Goal: Download file/media

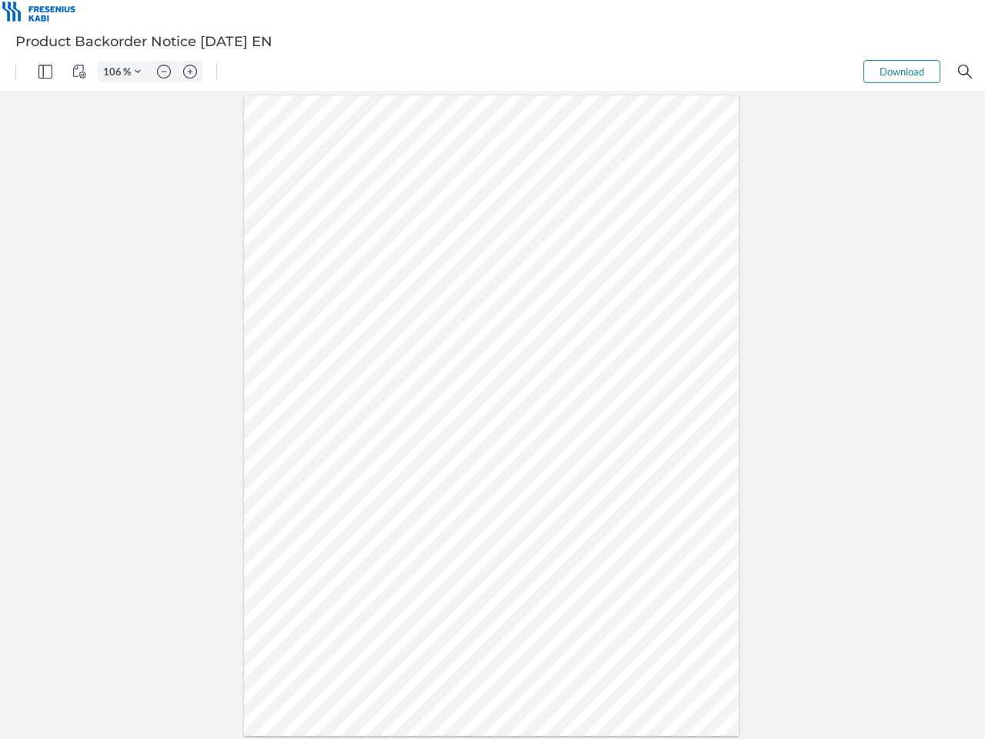
click at [45, 72] on img "Panel" at bounding box center [45, 72] width 14 height 14
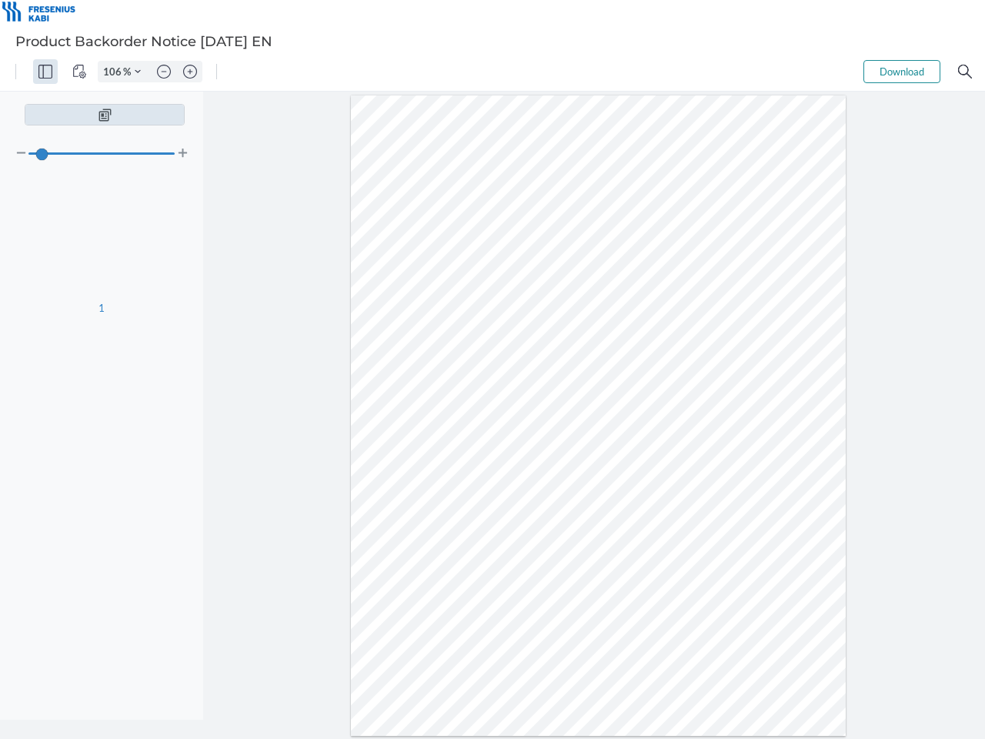
click at [79, 72] on img "View Controls" at bounding box center [79, 72] width 14 height 14
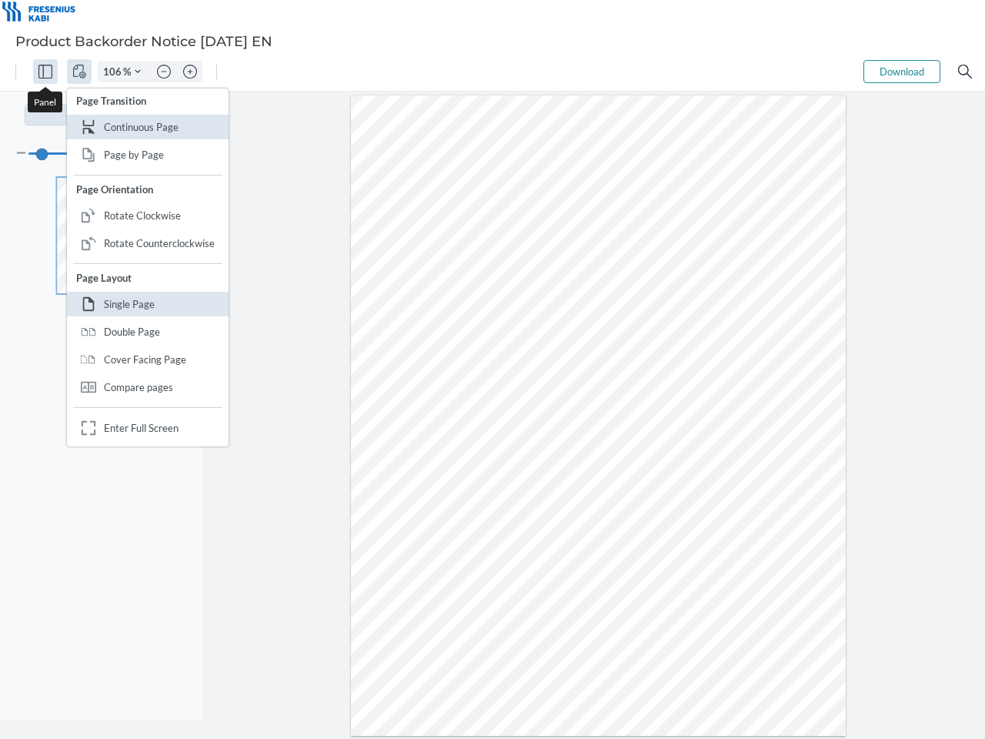
click at [115, 72] on input "106" at bounding box center [111, 72] width 25 height 14
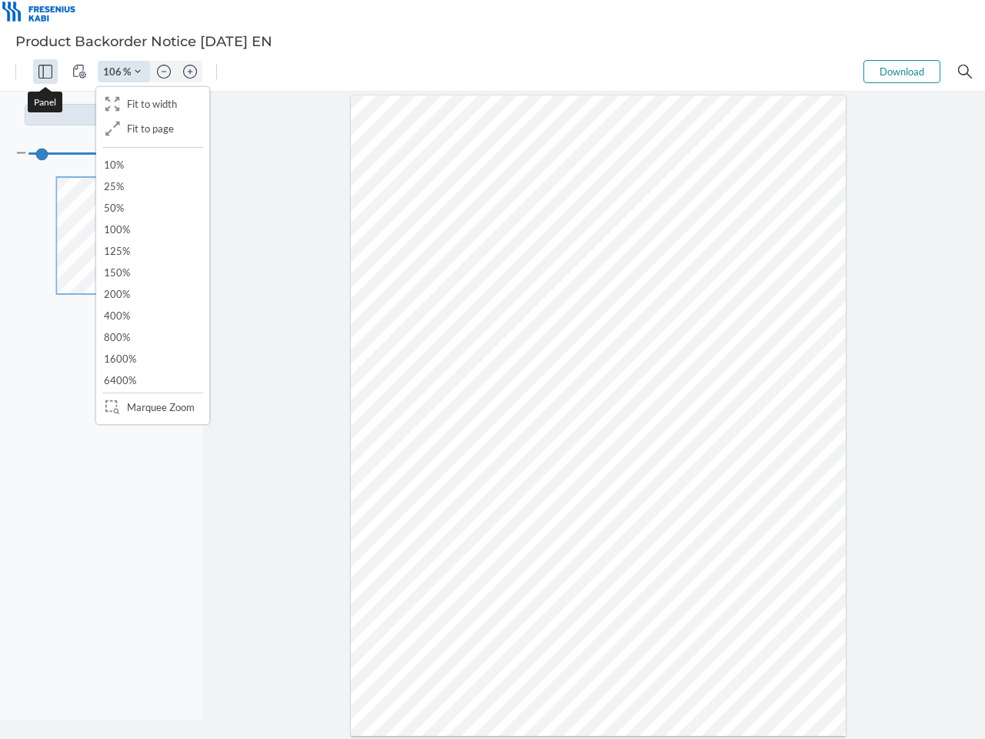
click at [138, 72] on img "Zoom Controls" at bounding box center [138, 71] width 6 height 6
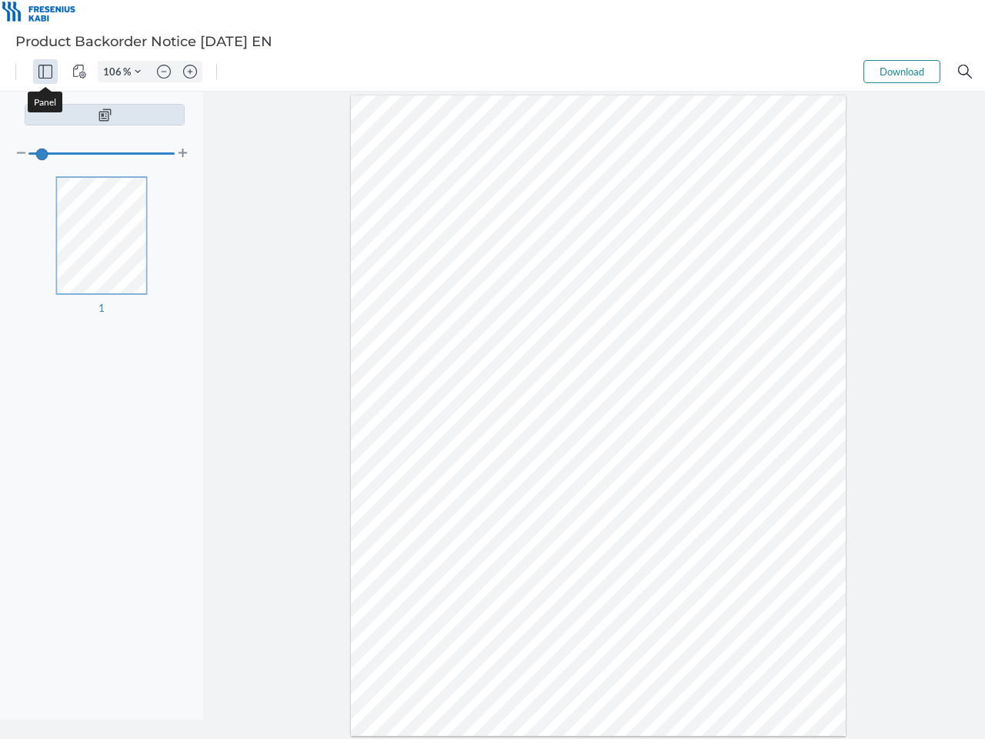
click at [164, 72] on img "Zoom out" at bounding box center [164, 72] width 14 height 14
click at [190, 72] on img "Zoom in" at bounding box center [190, 72] width 14 height 14
type input "106"
click at [902, 72] on button "Download" at bounding box center [901, 71] width 77 height 23
click at [965, 72] on img "Search" at bounding box center [965, 72] width 14 height 14
